Goal: Information Seeking & Learning: Find specific fact

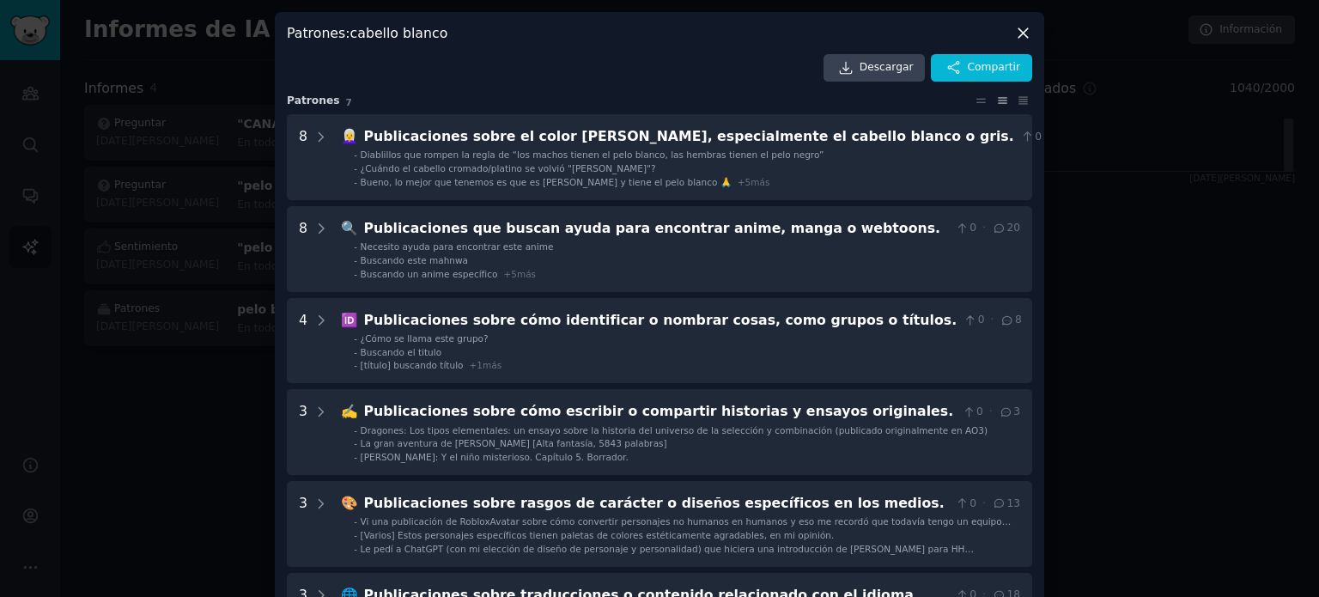
click at [1017, 23] on div "Patrones : cabello blanco Descargar Compartir Patrones ​ 7 8 👩‍🦳 Publicaciones …" at bounding box center [659, 383] width 769 height 743
click at [1016, 33] on icon at bounding box center [1023, 33] width 18 height 18
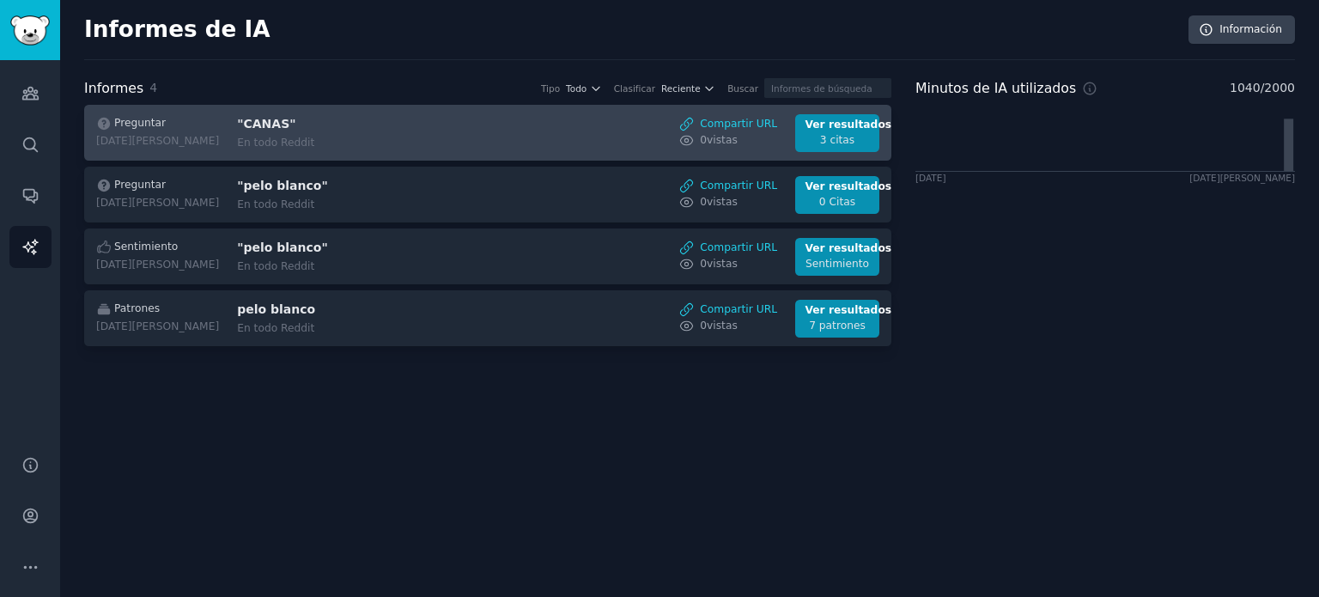
click at [500, 136] on div "En todo Reddit" at bounding box center [381, 143] width 288 height 15
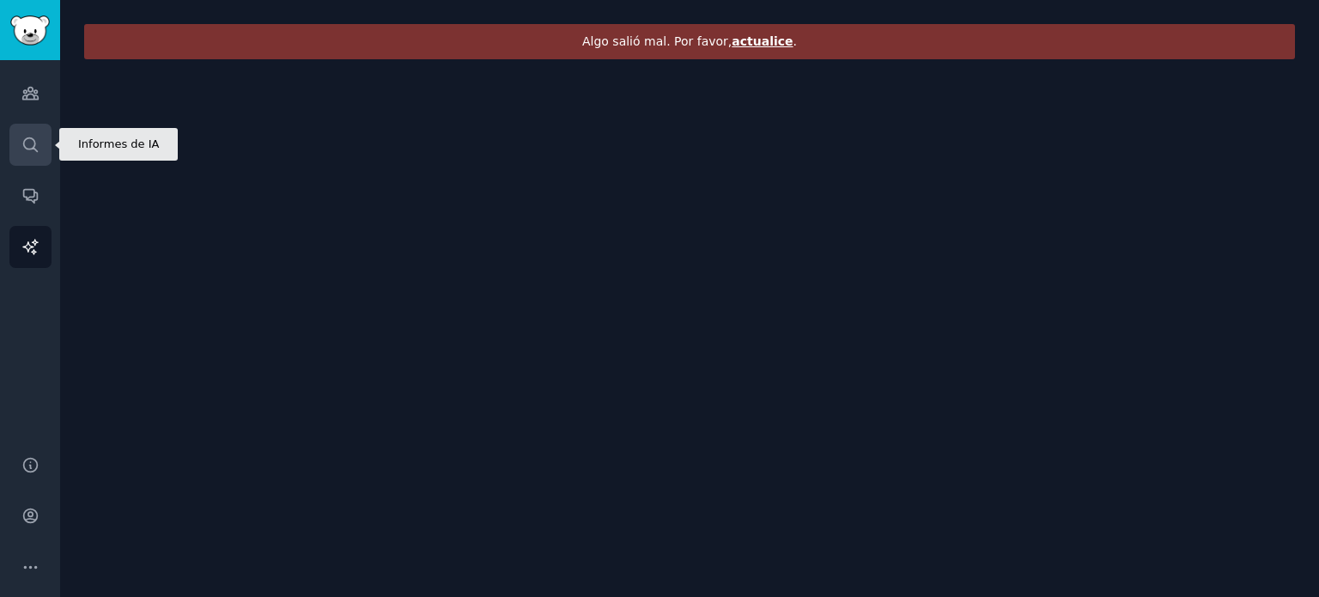
click at [36, 147] on icon "Barra lateral" at bounding box center [30, 145] width 18 height 18
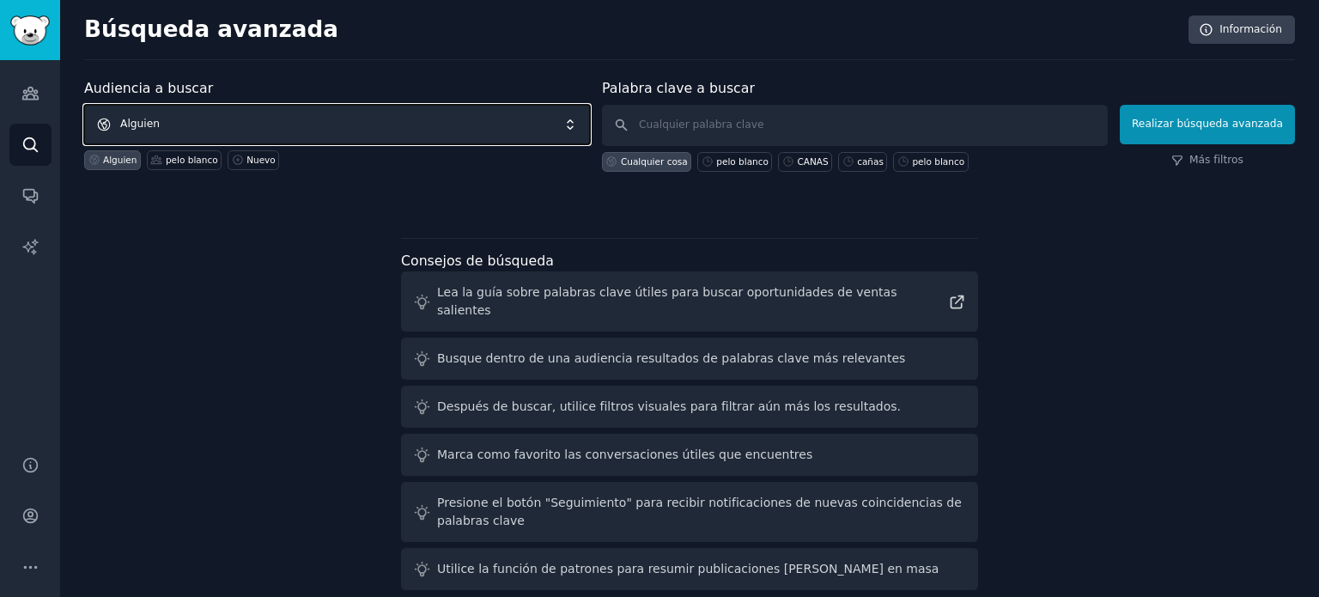
click at [268, 128] on span "Alguien" at bounding box center [337, 124] width 506 height 39
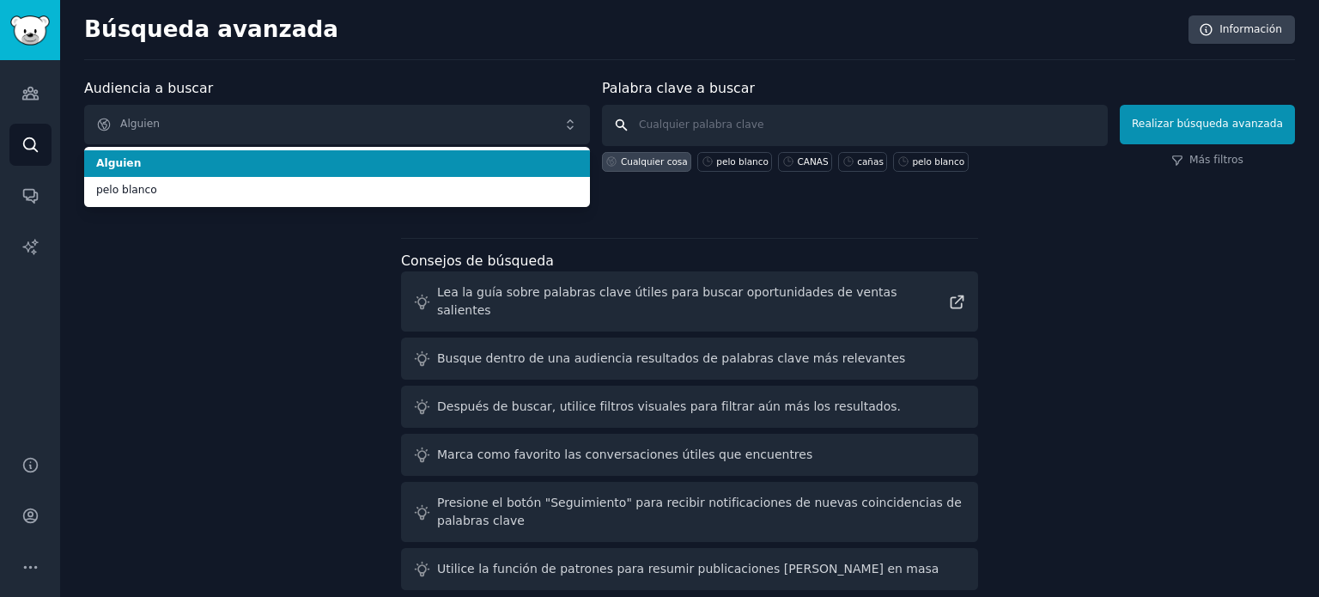
click at [725, 130] on input "text" at bounding box center [855, 125] width 506 height 41
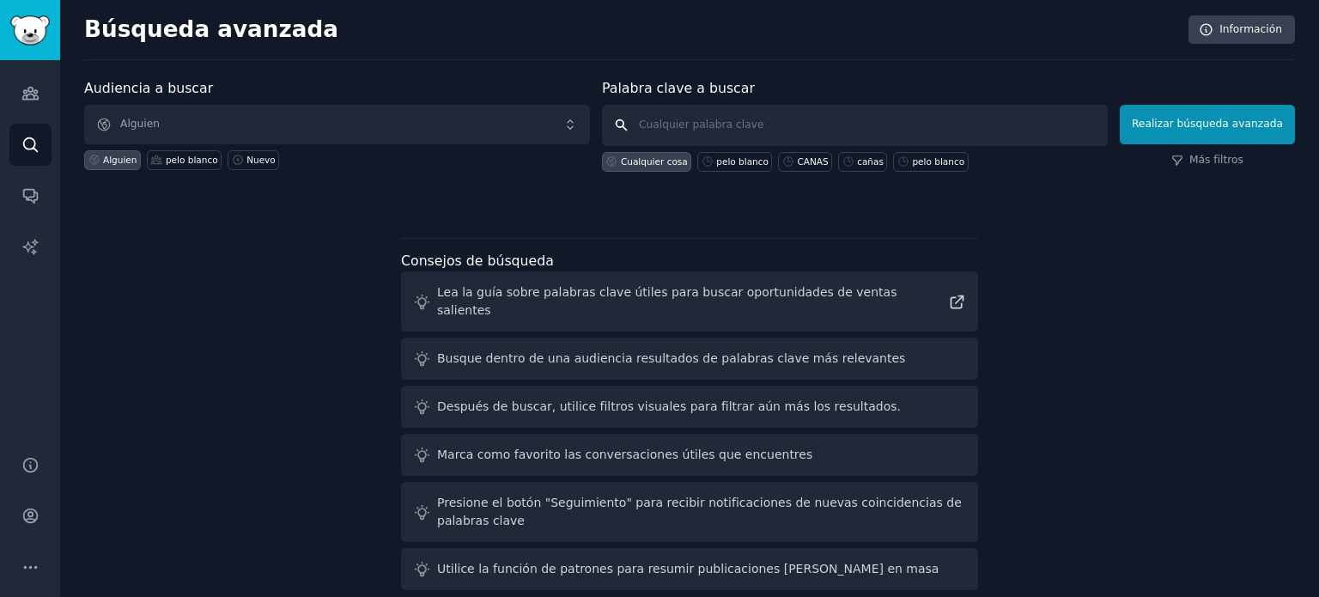
type input "h"
type input "hipertension"
click button "Realizar búsqueda avanzada" at bounding box center [1206, 124] width 175 height 39
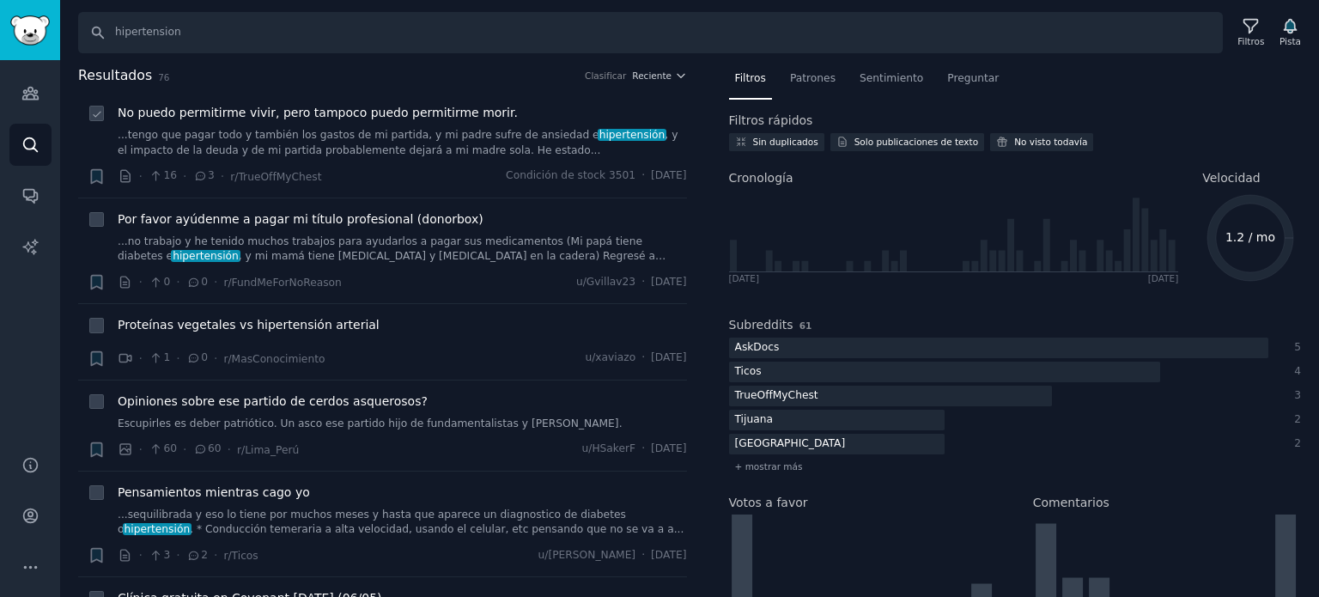
click at [349, 120] on span "No puedo permitirme vivir, pero tampoco puedo permitirme morir." at bounding box center [318, 113] width 400 height 18
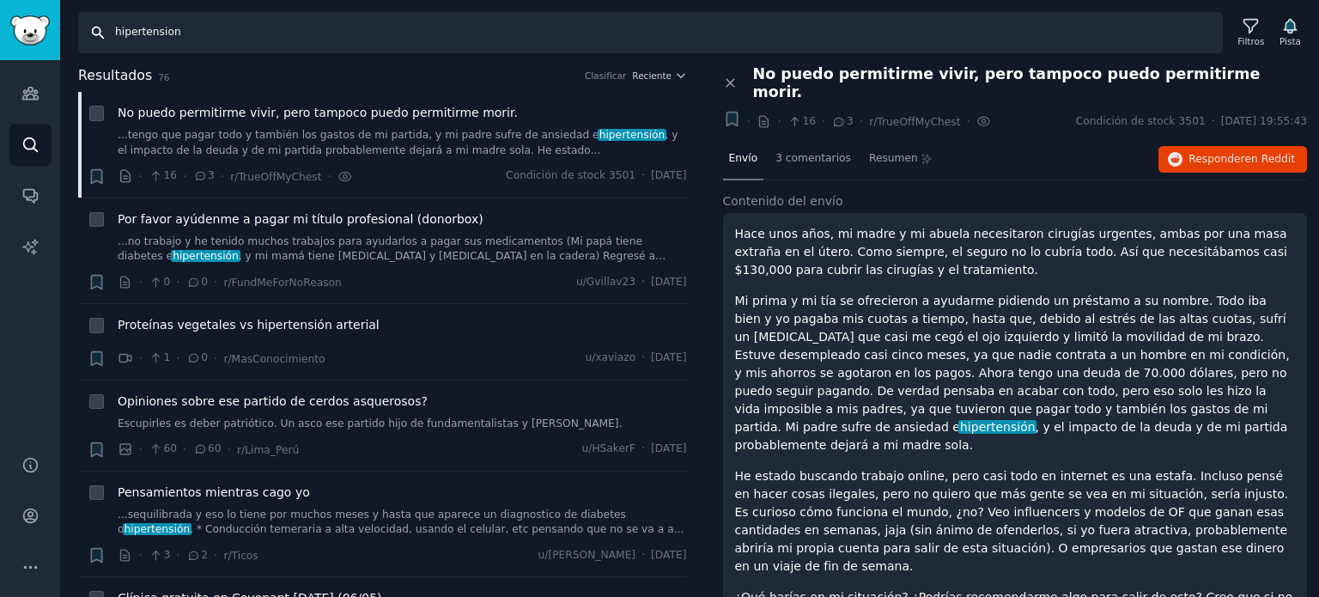
click at [213, 39] on input "hipertension" at bounding box center [650, 32] width 1144 height 41
drag, startPoint x: 213, startPoint y: 40, endPoint x: 44, endPoint y: 45, distance: 169.2
click at [44, 45] on div "Audiencias Buscar Conversaciones Informes de IA Ayuda Cuenta Más Buscar hiperte…" at bounding box center [659, 298] width 1319 height 597
type input "canas"
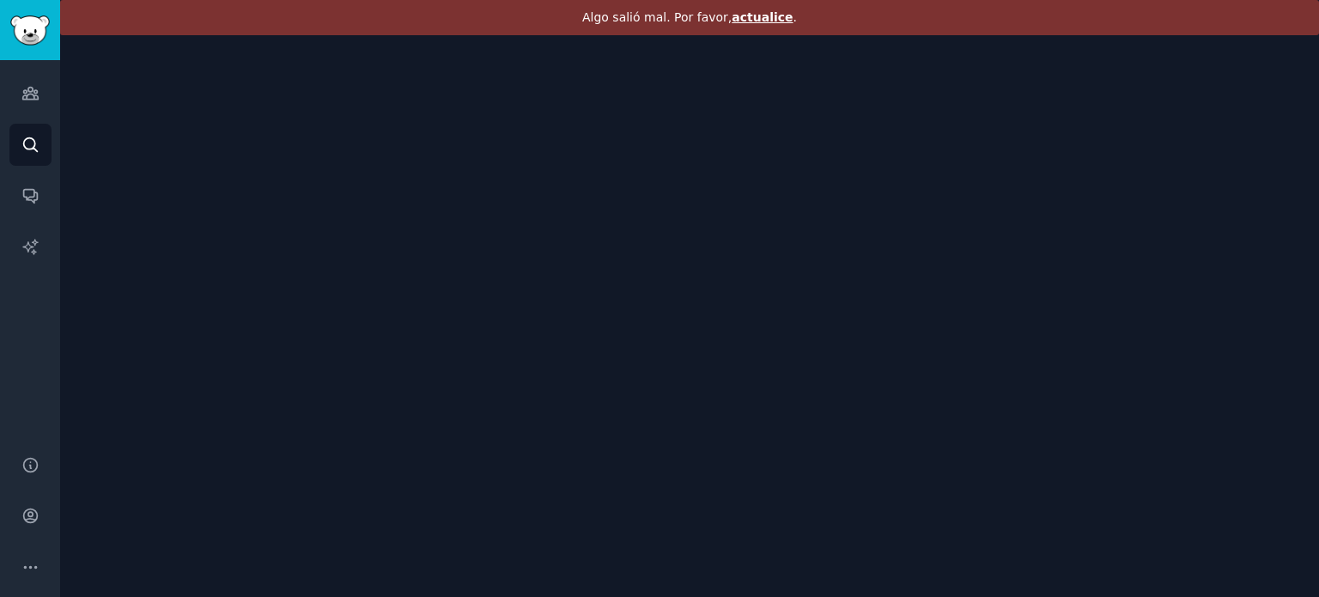
click at [842, 148] on div "Algo salió mal. Por favor, actualice ." at bounding box center [689, 298] width 1258 height 597
click at [768, 16] on font "actualice" at bounding box center [761, 17] width 61 height 14
